Goal: Task Accomplishment & Management: Use online tool/utility

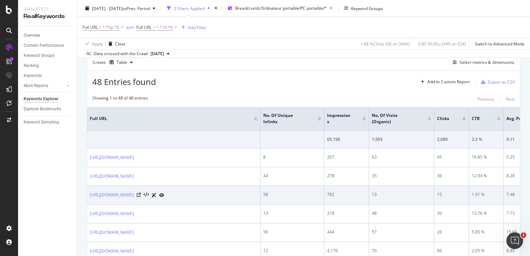
scroll to position [183, 0]
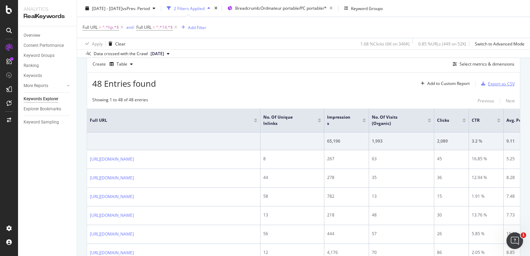
click at [482, 84] on div "button" at bounding box center [483, 84] width 10 height 4
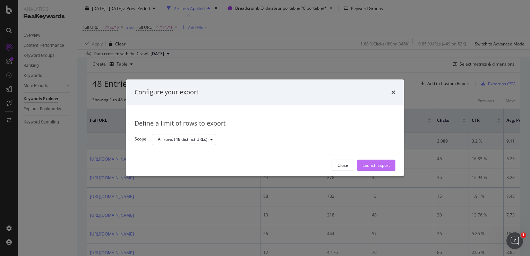
click at [376, 164] on div "Launch Export" at bounding box center [376, 165] width 27 height 6
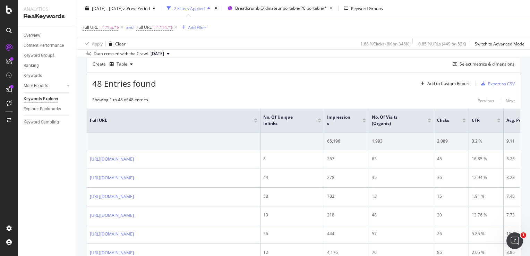
click at [312, 87] on div "48 Entries found Add to Custom Report Export as CSV" at bounding box center [303, 81] width 433 height 17
click at [465, 66] on div "Select metrics & dimensions" at bounding box center [487, 64] width 55 height 6
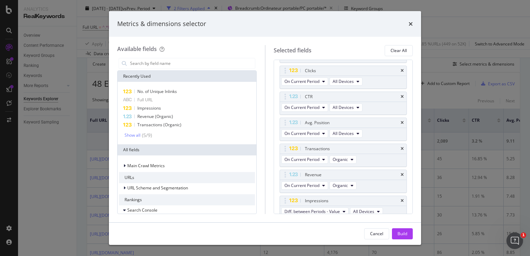
scroll to position [152, 0]
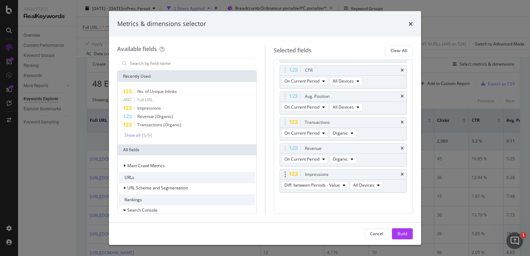
drag, startPoint x: 366, startPoint y: 170, endPoint x: 343, endPoint y: 173, distance: 23.4
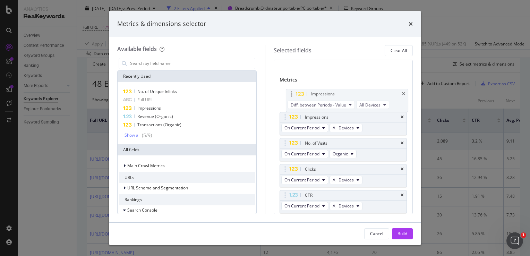
scroll to position [53, 0]
drag, startPoint x: 343, startPoint y: 173, endPoint x: 320, endPoint y: 99, distance: 77.1
click at [320, 99] on body "Analytics RealKeywords Overview Content Performance Keyword Groups Ranking Keyw…" at bounding box center [265, 128] width 530 height 256
click at [167, 109] on div "Impressions" at bounding box center [187, 108] width 136 height 8
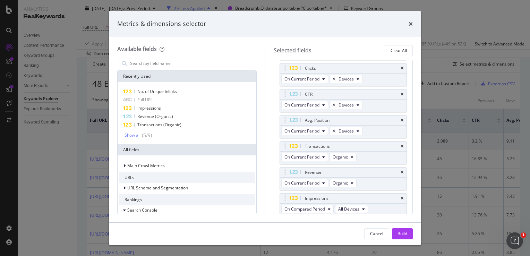
scroll to position [155, 0]
click at [401, 196] on icon "times" at bounding box center [402, 198] width 3 height 4
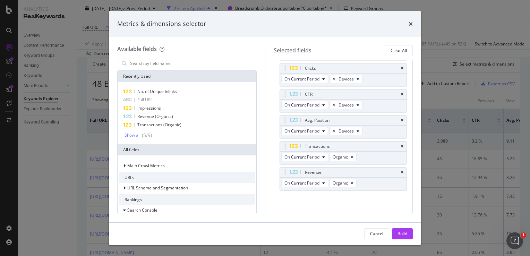
scroll to position [152, 0]
click at [218, 63] on input "modal" at bounding box center [192, 63] width 126 height 10
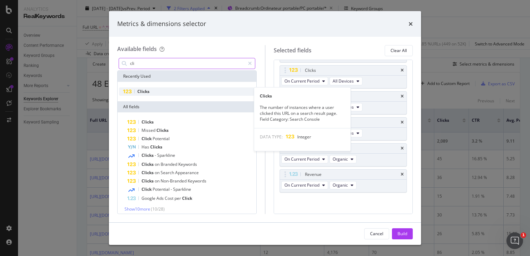
type input "cli"
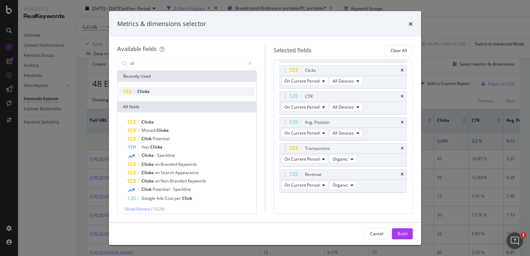
click at [154, 91] on div "Clicks" at bounding box center [187, 91] width 136 height 8
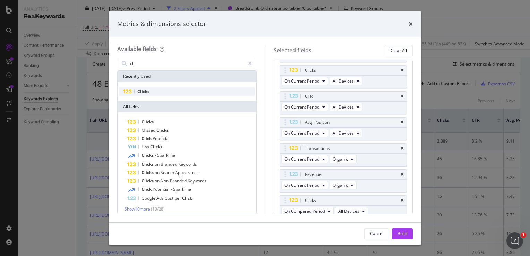
scroll to position [155, 0]
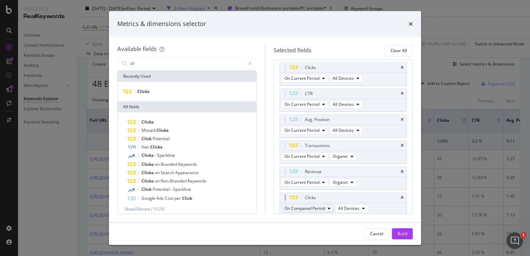
click at [322, 207] on span "On Compared Period" at bounding box center [304, 208] width 41 height 6
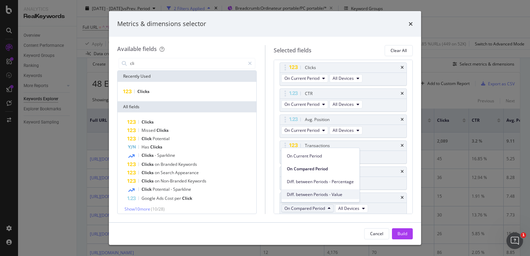
click at [316, 192] on span "Diff. between Periods - Value" at bounding box center [320, 194] width 67 height 6
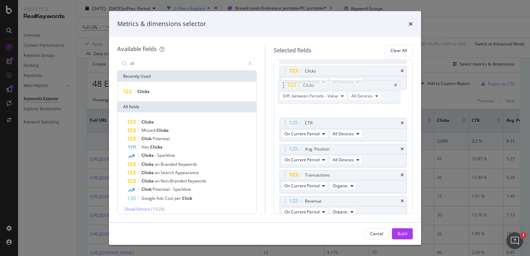
scroll to position [150, 0]
drag, startPoint x: 340, startPoint y: 200, endPoint x: 336, endPoint y: 100, distance: 100.0
click at [336, 100] on body "Analytics RealKeywords Overview Content Performance Keyword Groups Ranking Keyw…" at bounding box center [265, 128] width 530 height 256
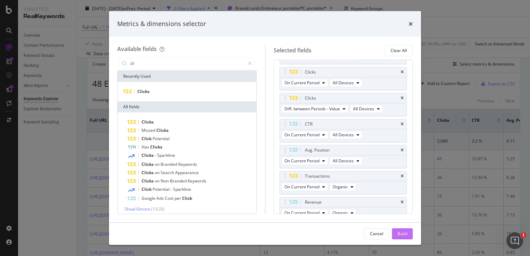
click at [405, 235] on div "Build" at bounding box center [403, 234] width 10 height 6
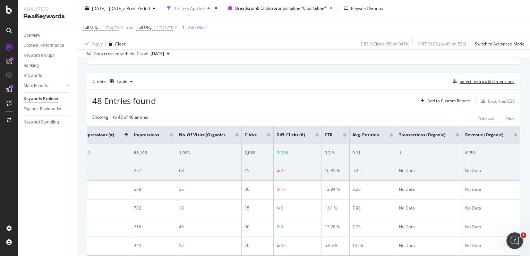
scroll to position [0, 173]
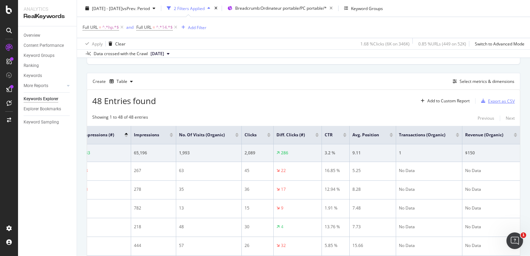
click at [481, 100] on icon "button" at bounding box center [483, 101] width 4 height 4
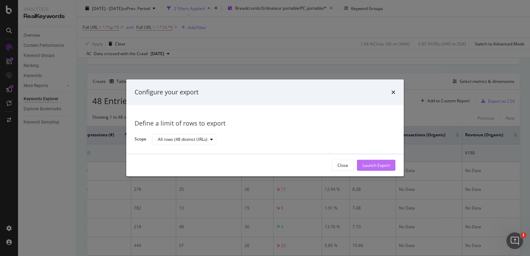
click at [368, 163] on div "Launch Export" at bounding box center [376, 165] width 27 height 6
